Goal: Transaction & Acquisition: Purchase product/service

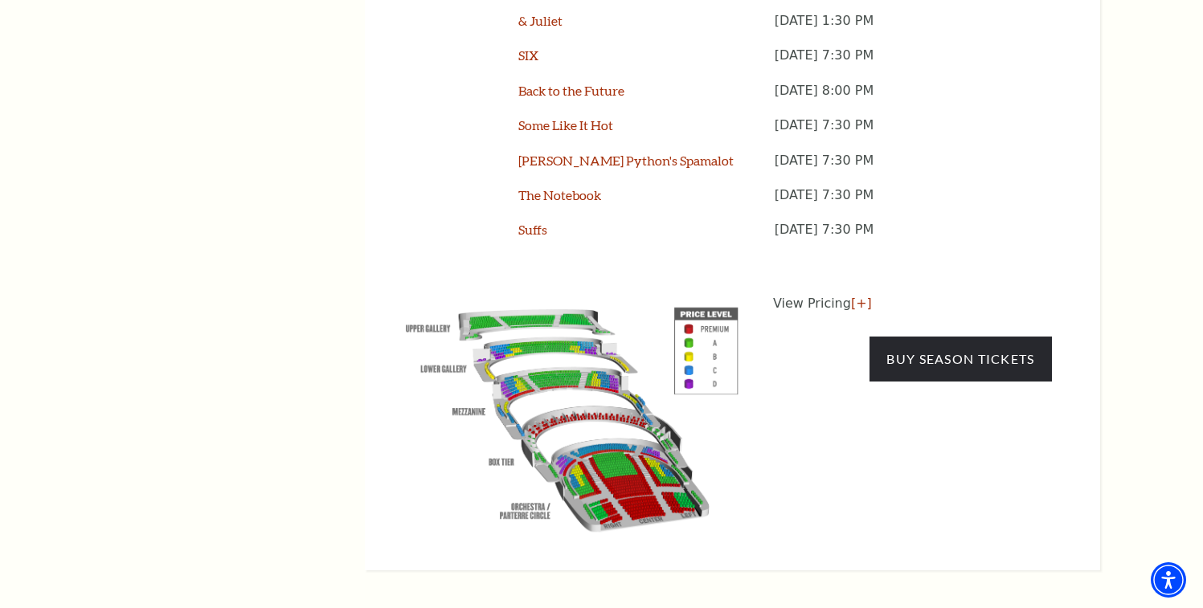
scroll to position [1488, 0]
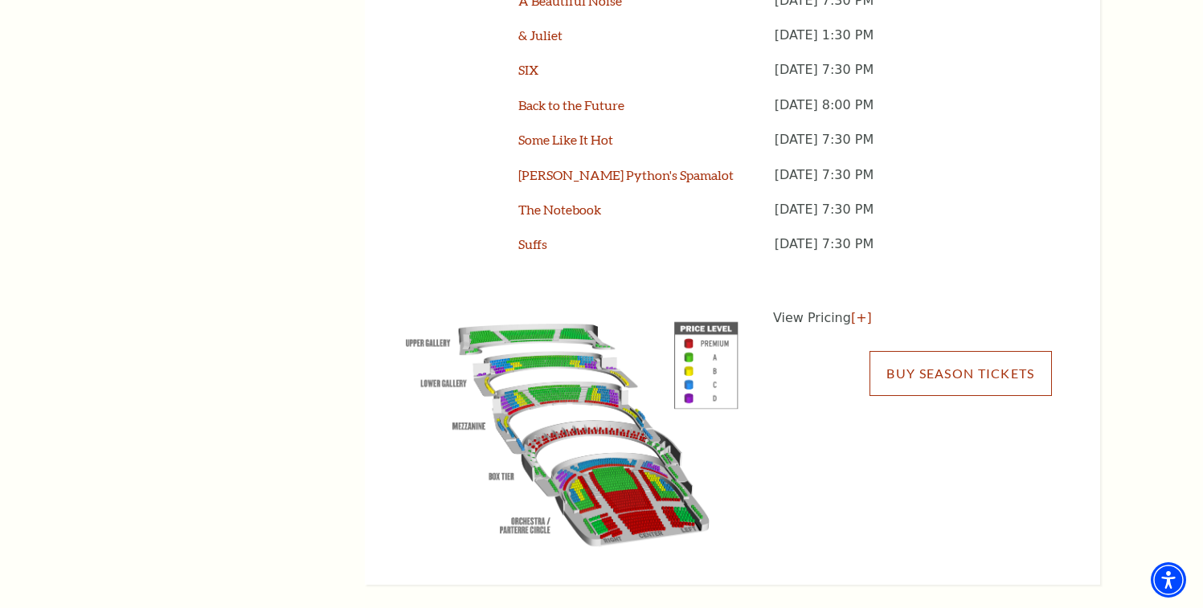
click at [908, 351] on link "Buy Season Tickets" at bounding box center [960, 373] width 182 height 45
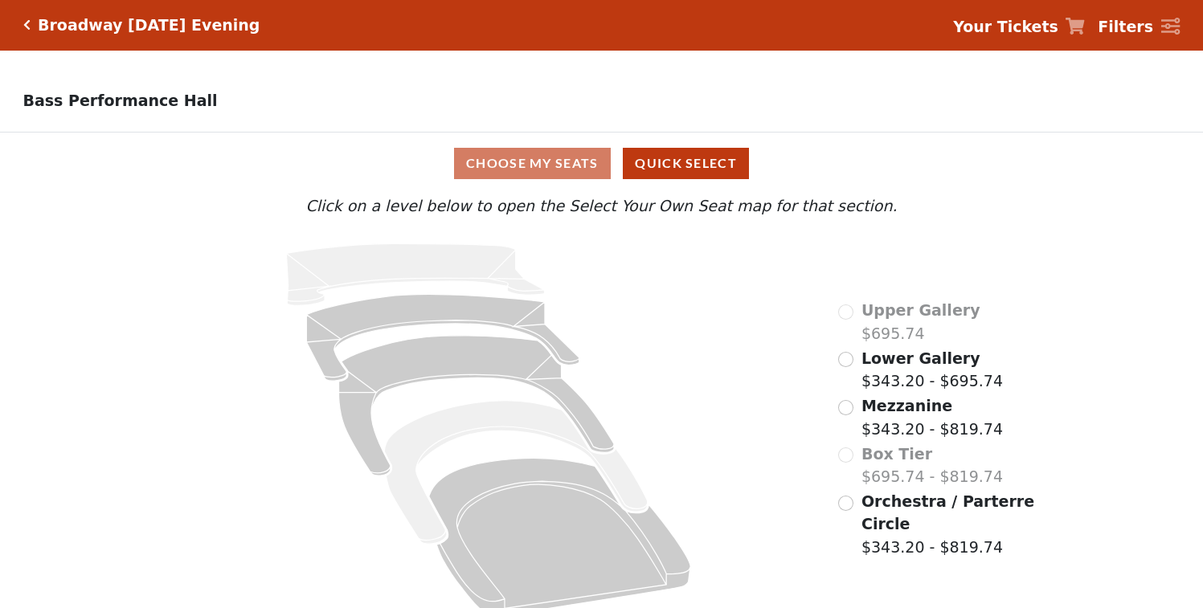
scroll to position [21, 0]
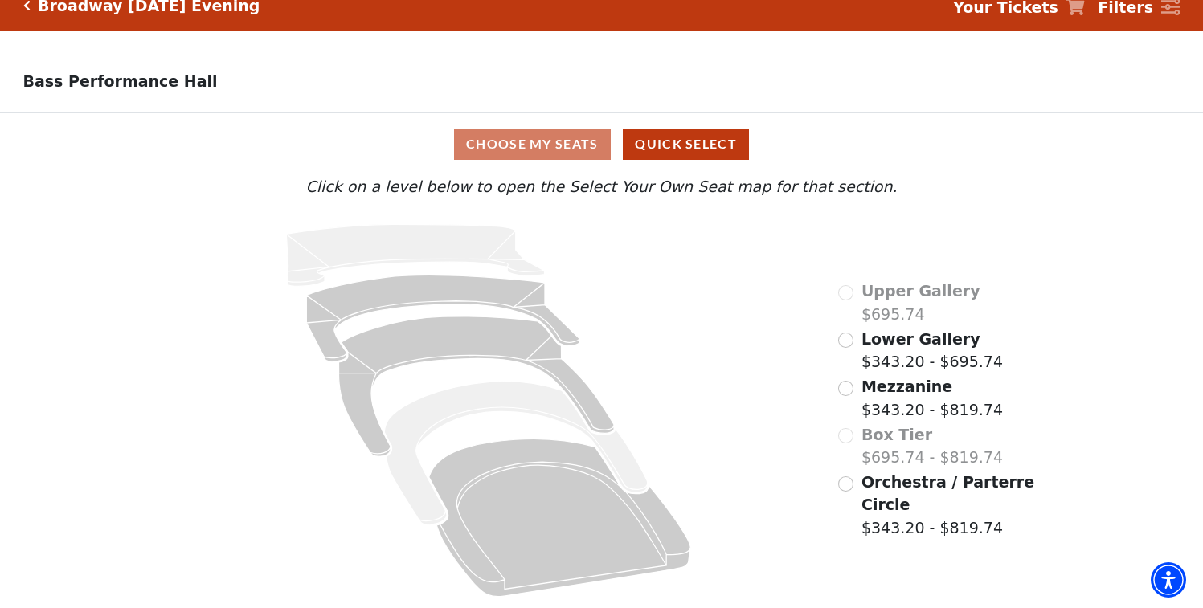
click at [857, 487] on div "Orchestra / Parterre Circle $343.20 - $819.74" at bounding box center [937, 505] width 198 height 69
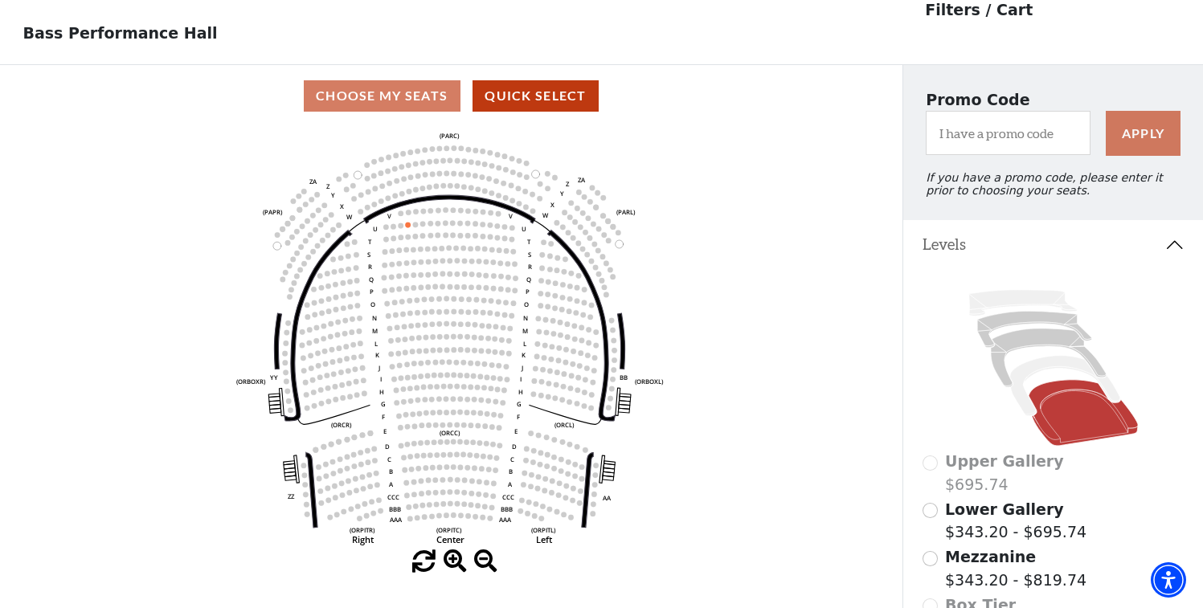
scroll to position [74, 0]
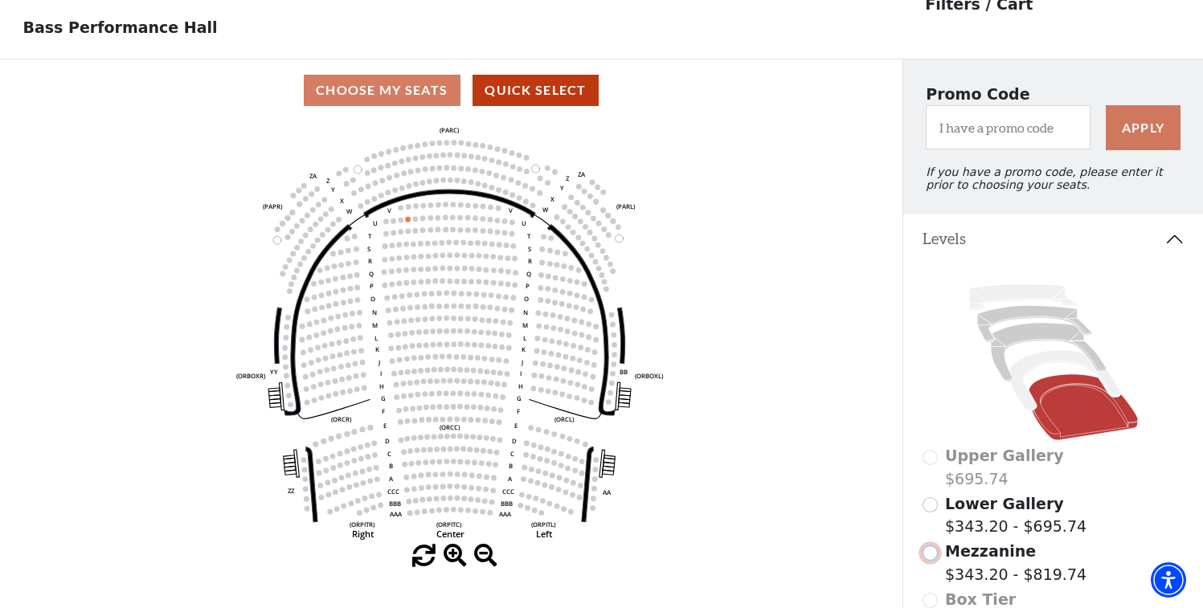
click at [930, 551] on input "Mezzanine$343.20 - $819.74\a" at bounding box center [929, 553] width 15 height 15
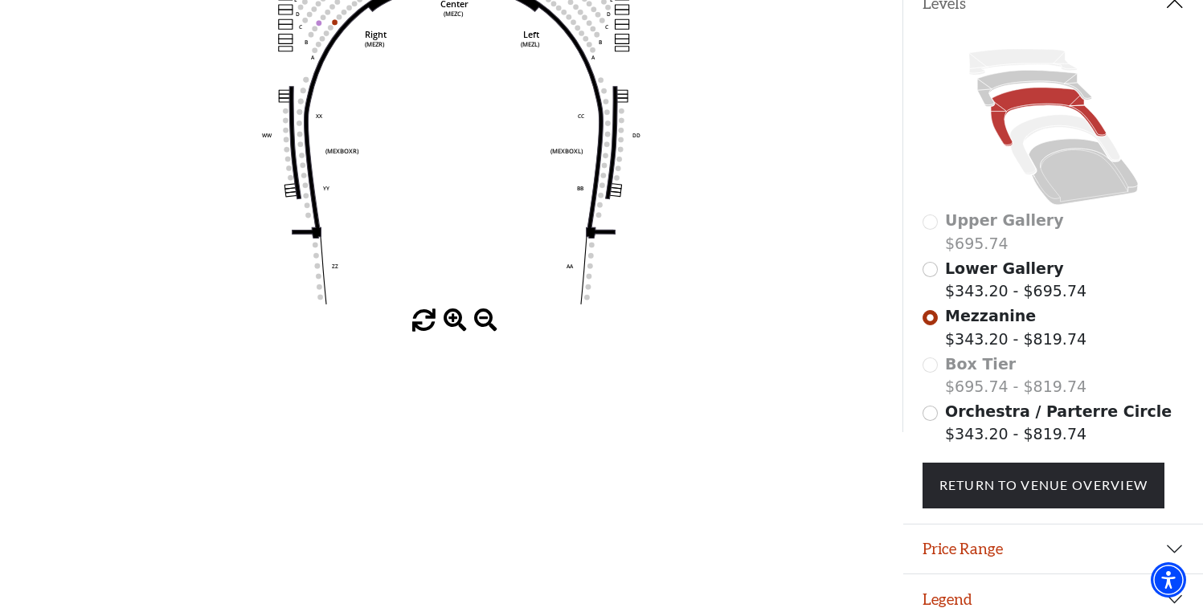
scroll to position [328, 0]
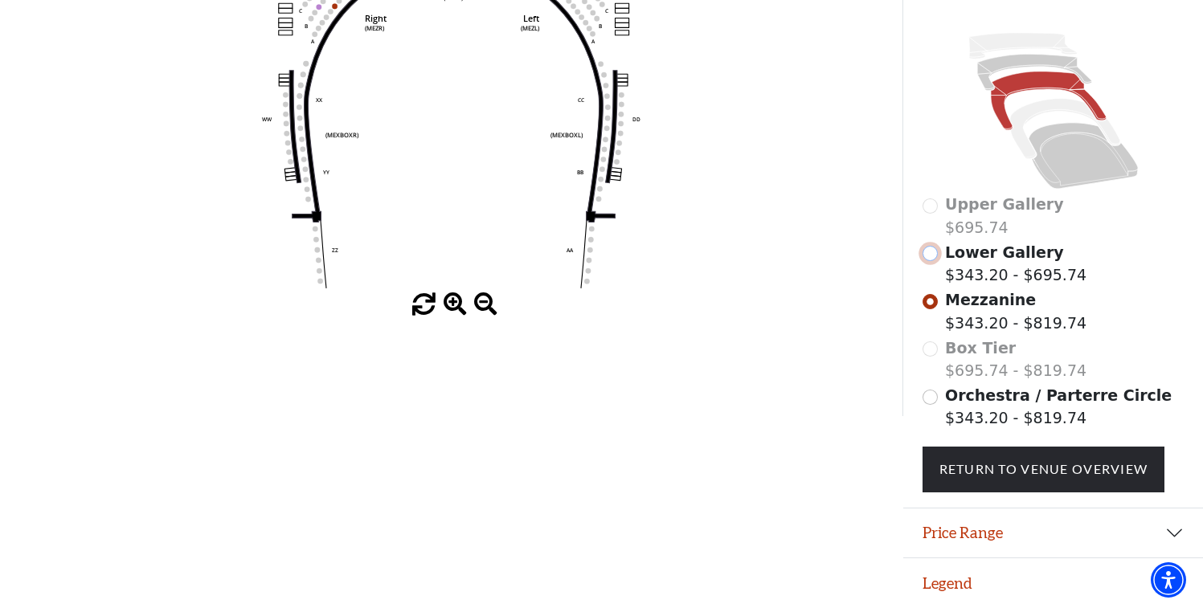
click at [934, 256] on input "Lower Gallery$343.20 - $695.74\a" at bounding box center [929, 253] width 15 height 15
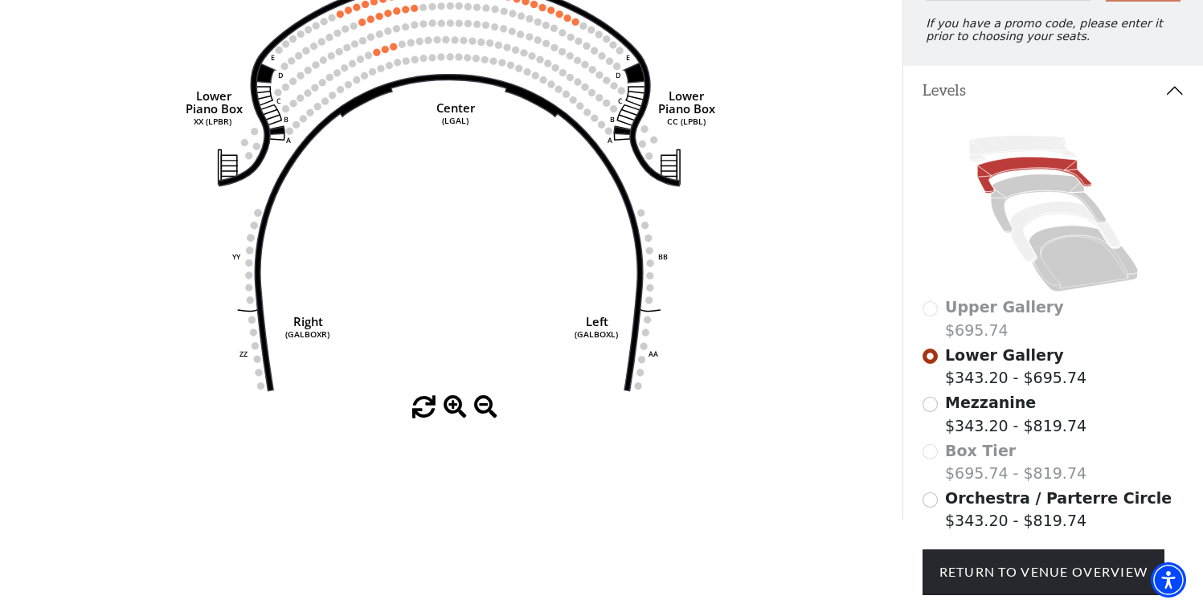
scroll to position [0, 0]
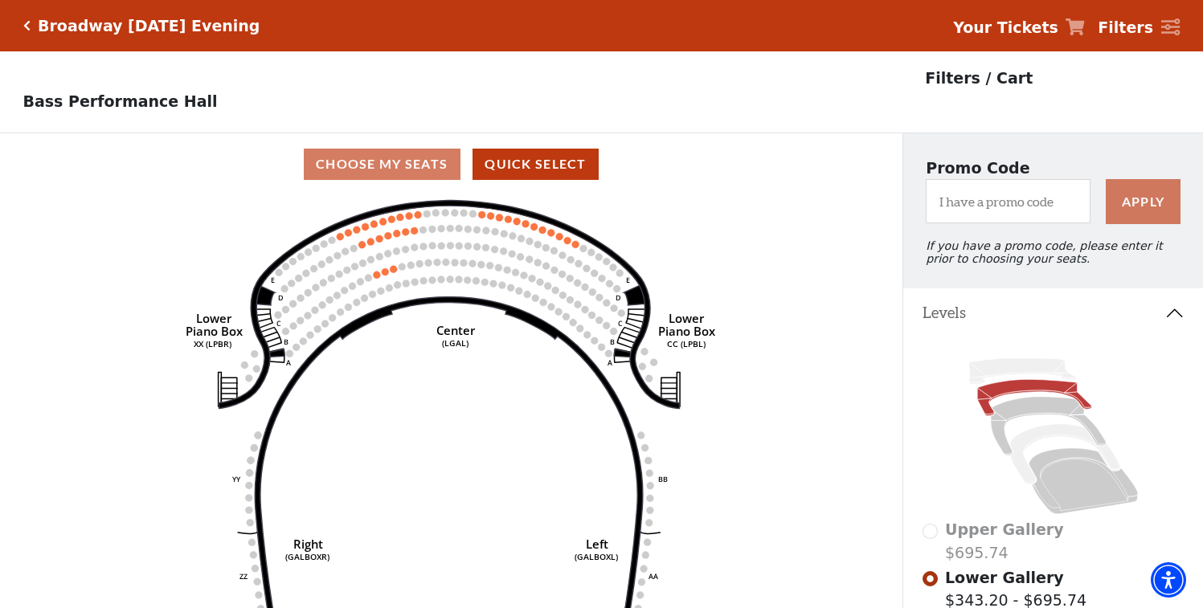
click at [25, 33] on div "Broadway Tuesday Evening" at bounding box center [141, 26] width 237 height 18
click at [25, 22] on icon "Click here to go back to filters" at bounding box center [26, 25] width 7 height 11
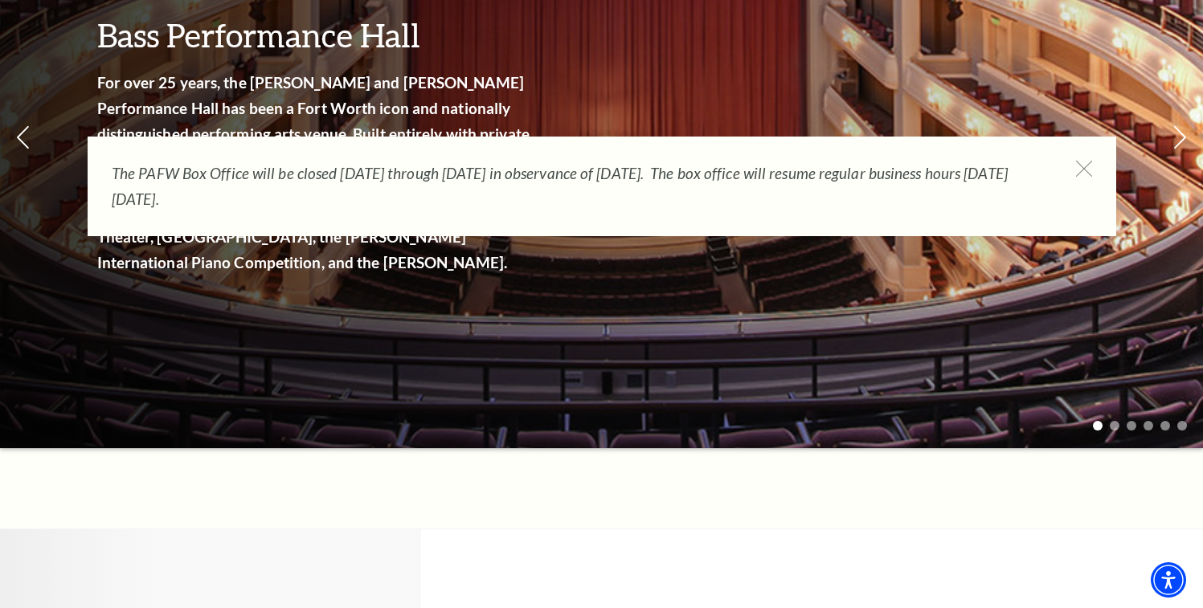
scroll to position [278, 0]
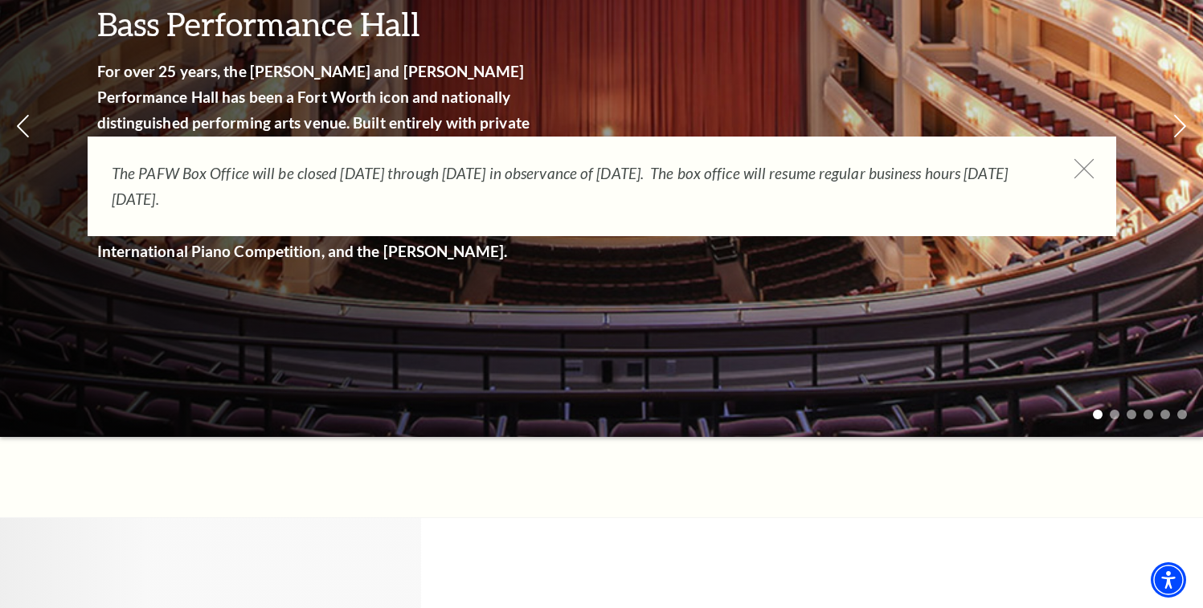
click at [1086, 168] on icon at bounding box center [1084, 169] width 20 height 20
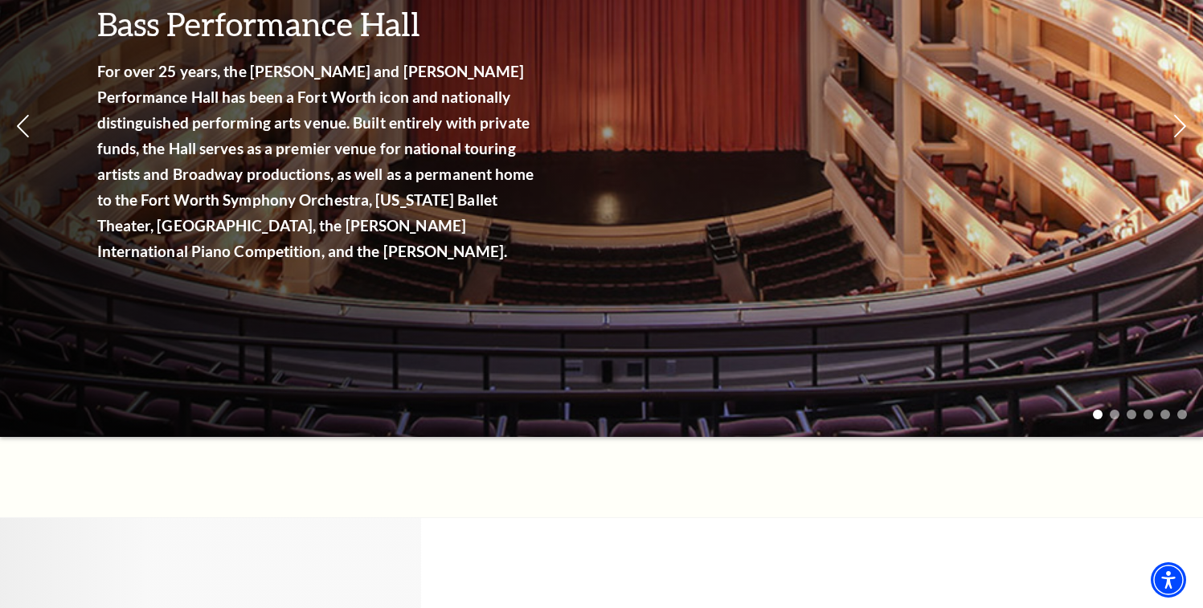
scroll to position [0, 0]
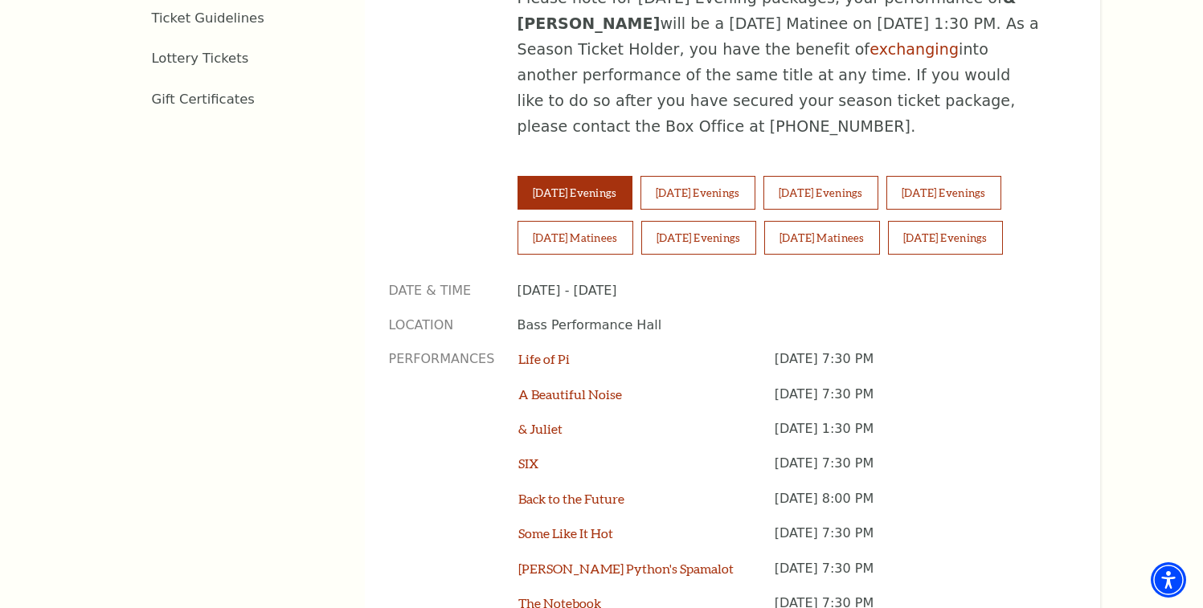
scroll to position [1026, 0]
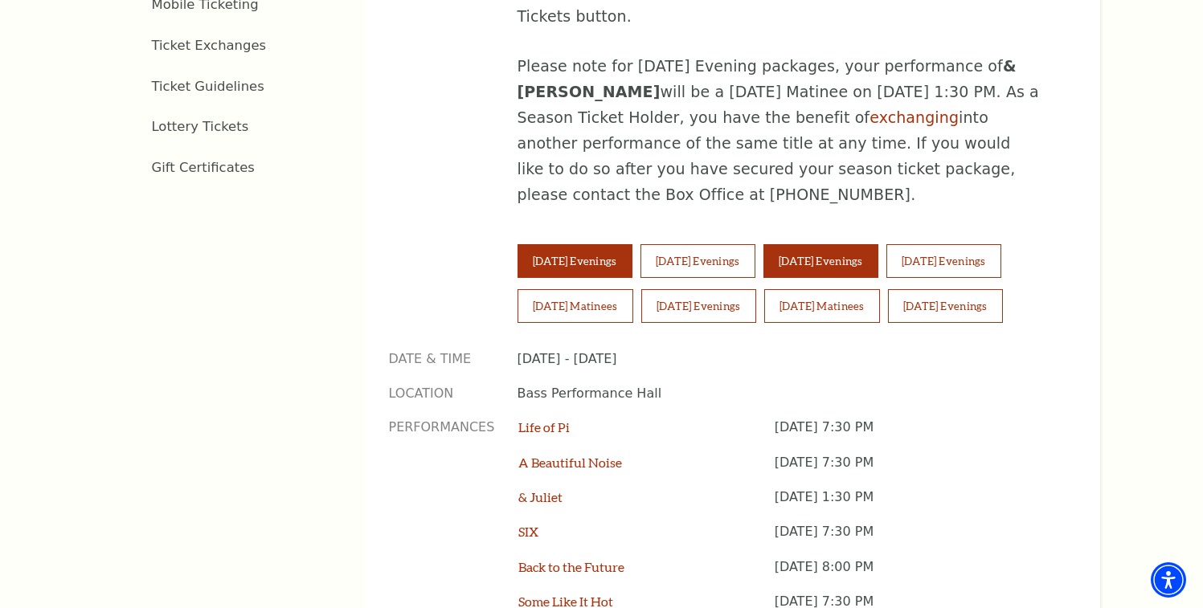
click at [831, 244] on button "Thursday Evenings" at bounding box center [820, 261] width 115 height 34
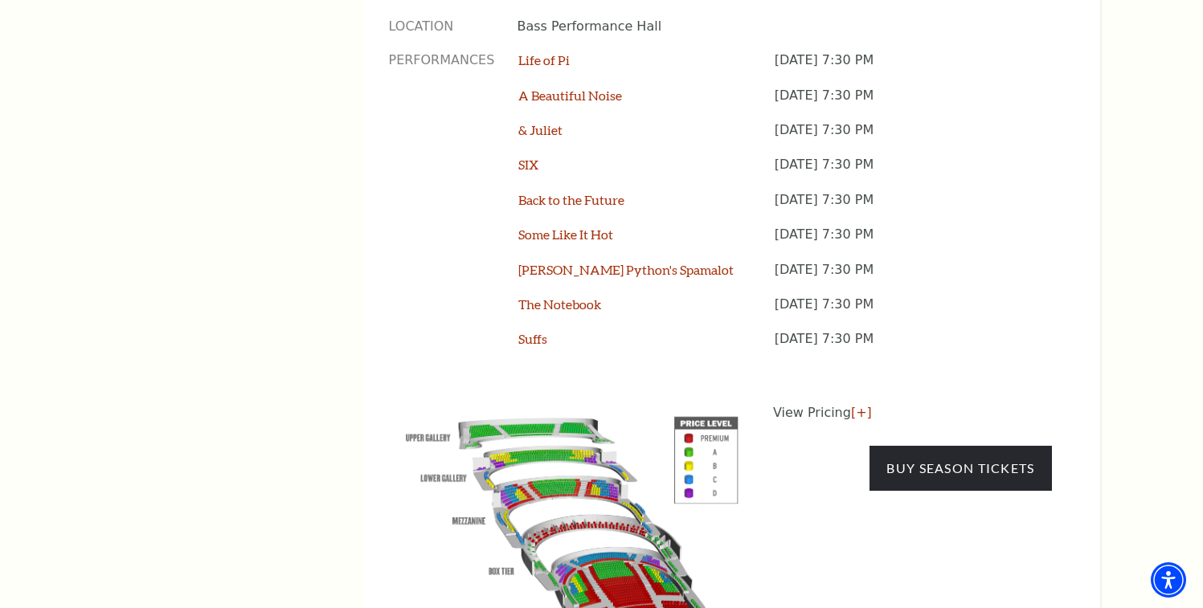
scroll to position [1463, 0]
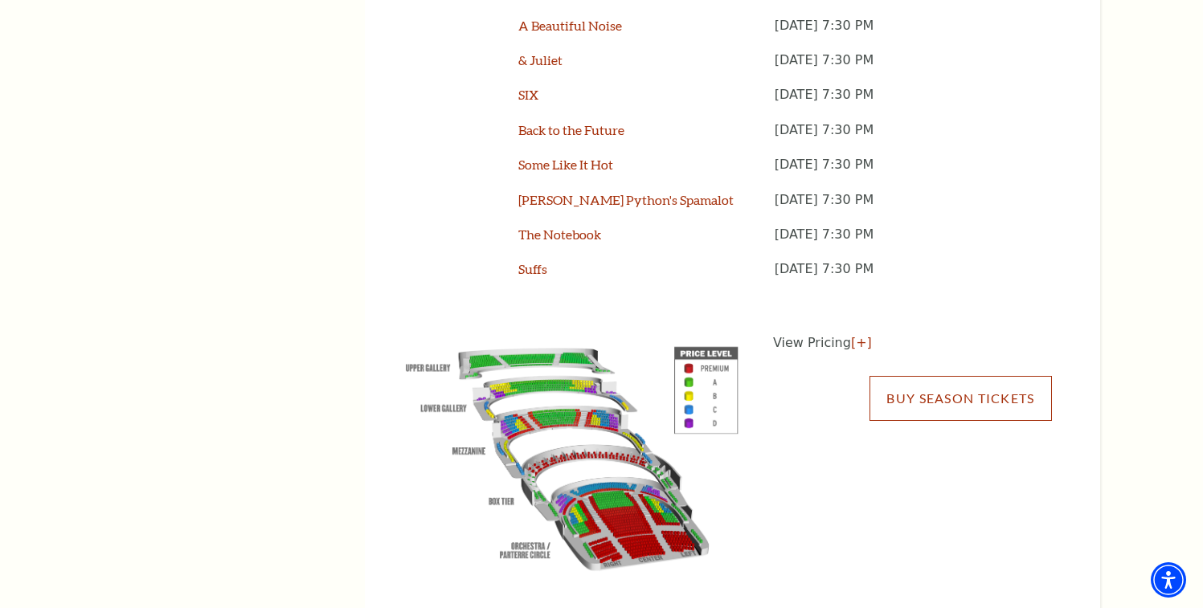
click at [910, 376] on link "Buy Season Tickets" at bounding box center [960, 398] width 182 height 45
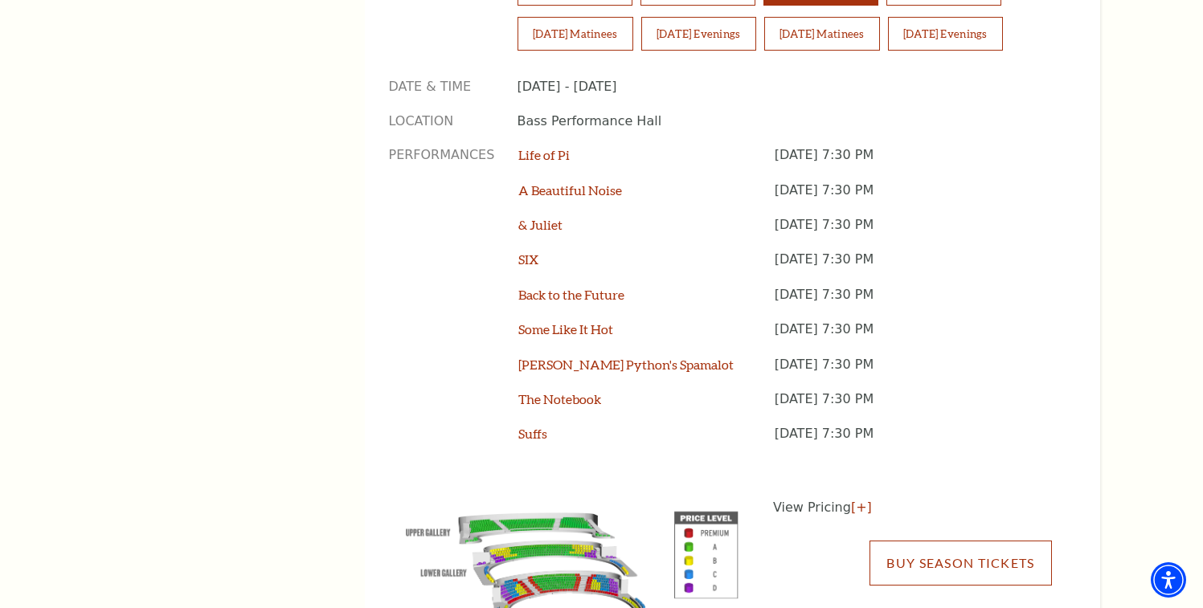
scroll to position [1297, 0]
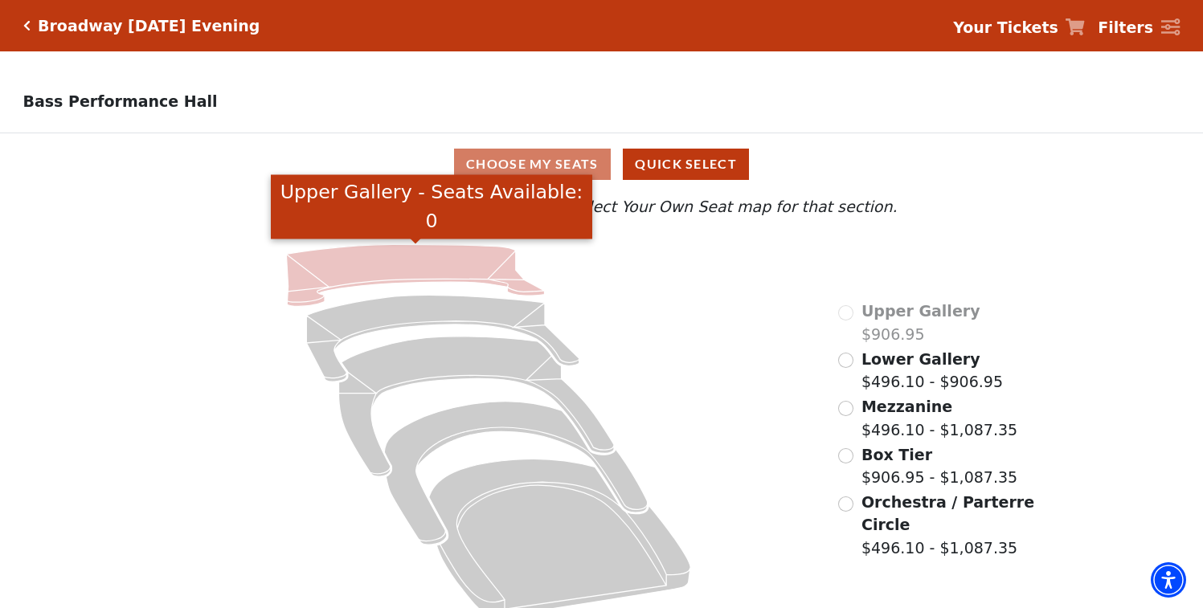
scroll to position [21, 0]
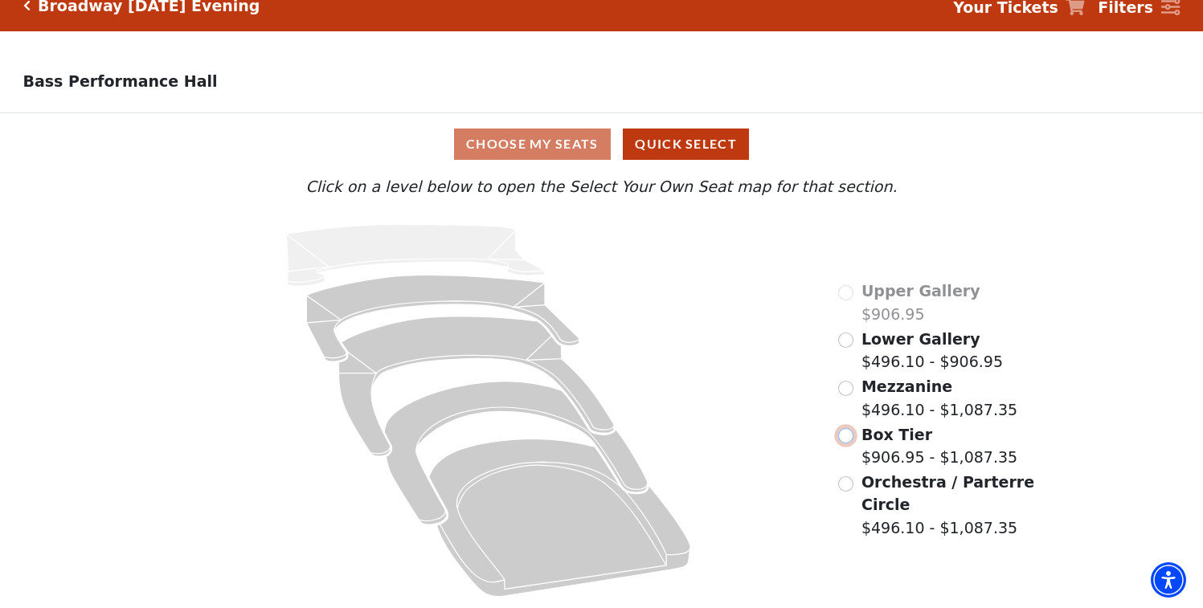
click at [845, 433] on input "Box Tier$906.95 - $1,087.35\a" at bounding box center [845, 435] width 15 height 15
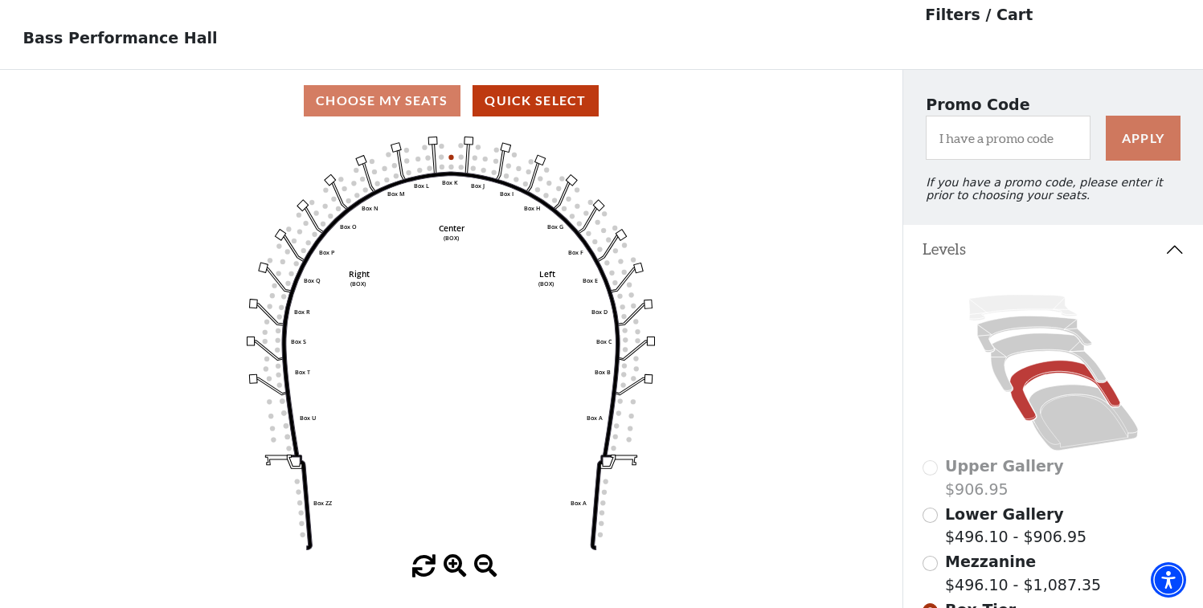
scroll to position [74, 0]
